Goal: Task Accomplishment & Management: Use online tool/utility

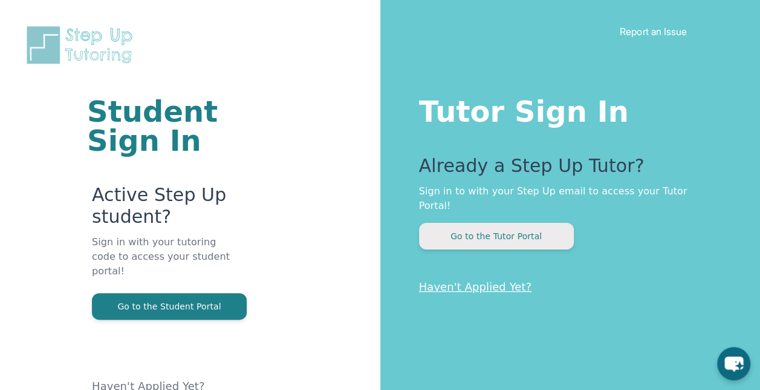
click at [462, 223] on button "Go to the Tutor Portal" at bounding box center [496, 236] width 155 height 27
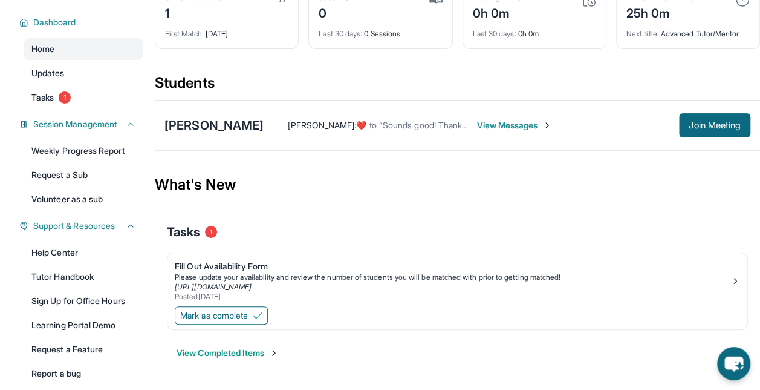
scroll to position [79, 0]
click at [243, 312] on span "Mark as complete" at bounding box center [214, 314] width 68 height 12
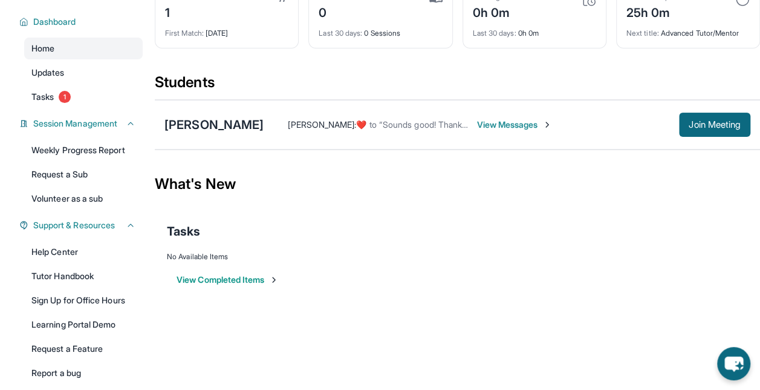
scroll to position [0, 0]
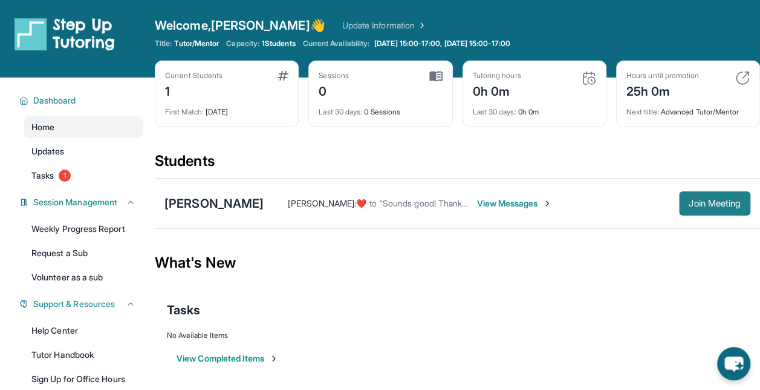
click at [714, 200] on span "Join Meeting" at bounding box center [715, 203] width 52 height 7
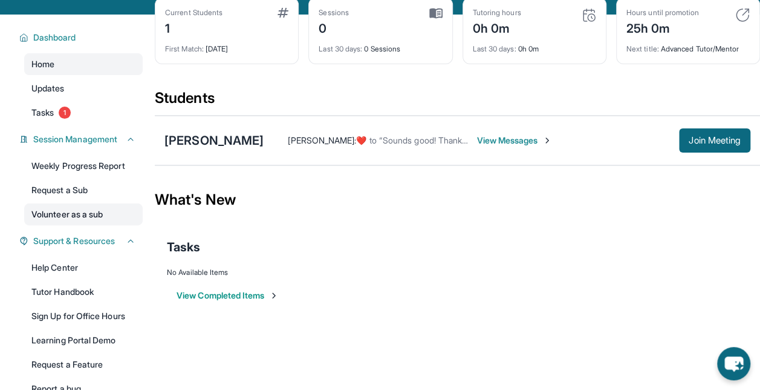
scroll to position [64, 0]
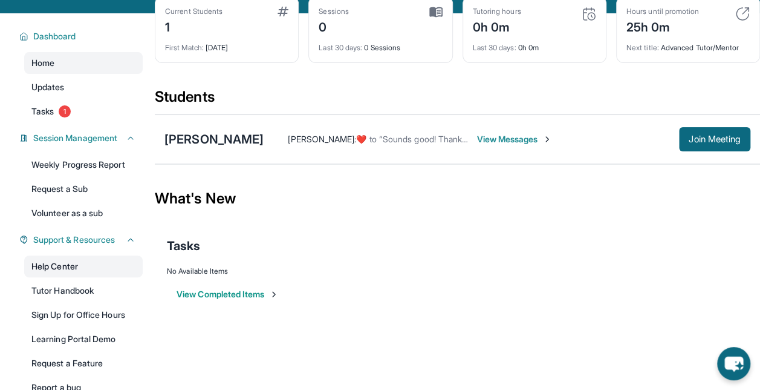
click at [52, 269] on link "Help Center" at bounding box center [83, 266] width 119 height 22
click at [537, 137] on span "View Messages" at bounding box center [515, 139] width 76 height 12
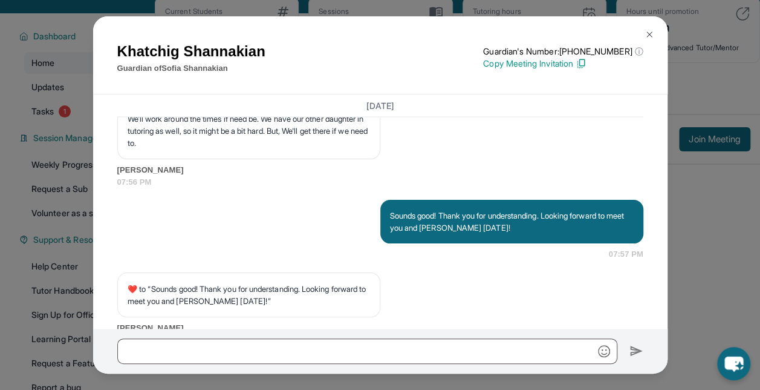
scroll to position [1210, 0]
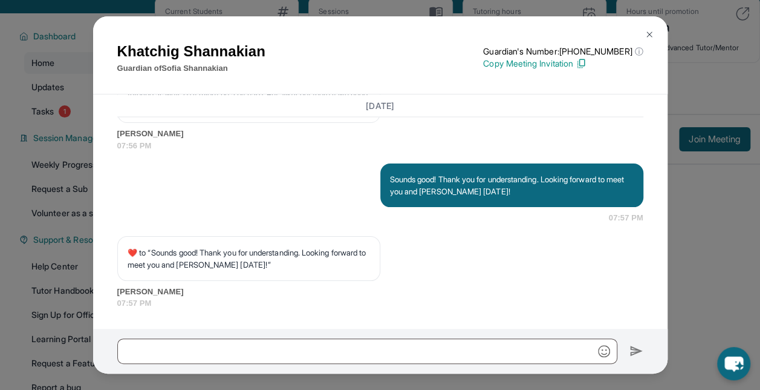
click at [651, 31] on img at bounding box center [650, 35] width 10 height 10
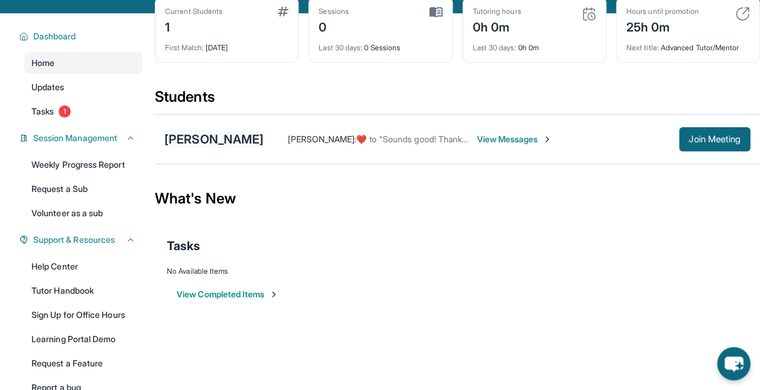
click at [209, 139] on div "[PERSON_NAME]" at bounding box center [214, 139] width 99 height 17
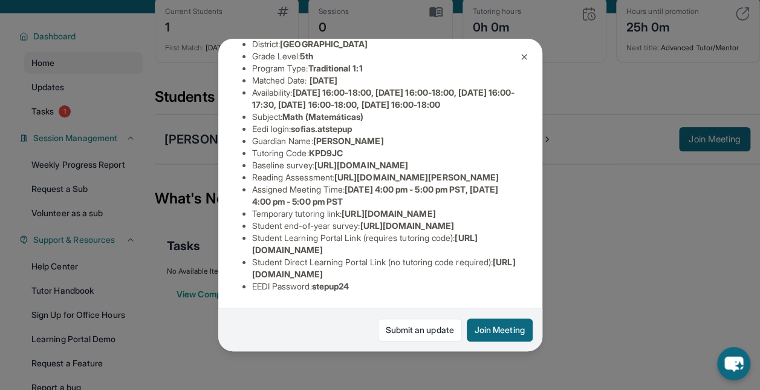
scroll to position [226, 0]
